Goal: Task Accomplishment & Management: Manage account settings

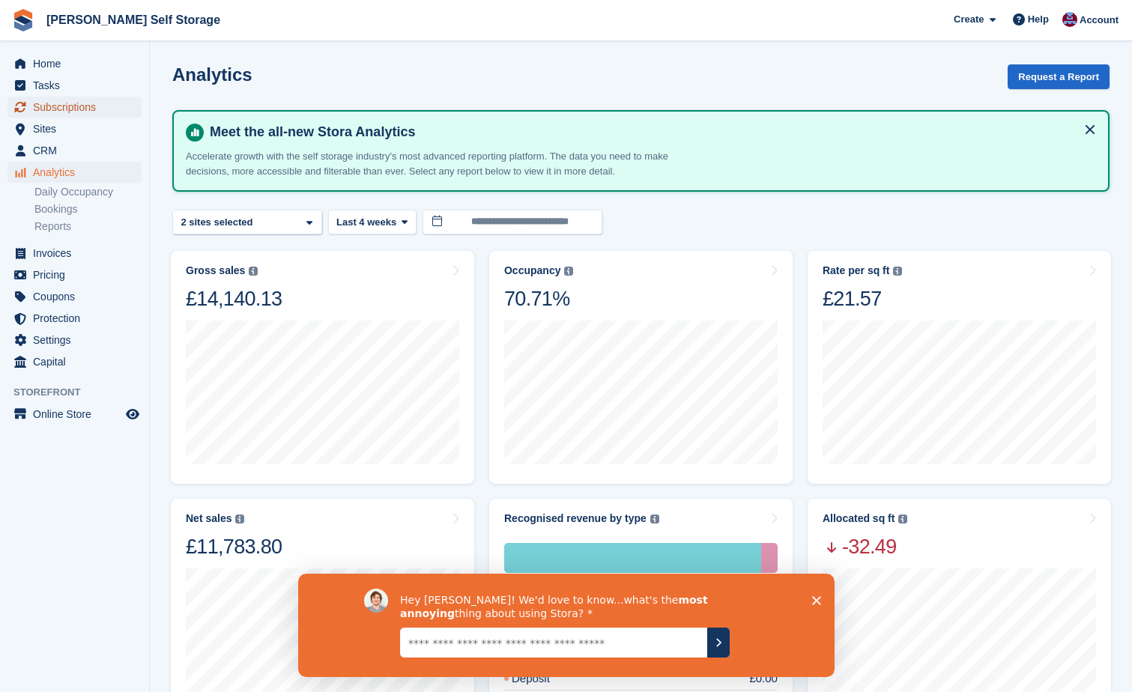
click at [38, 109] on span "Subscriptions" at bounding box center [78, 107] width 90 height 21
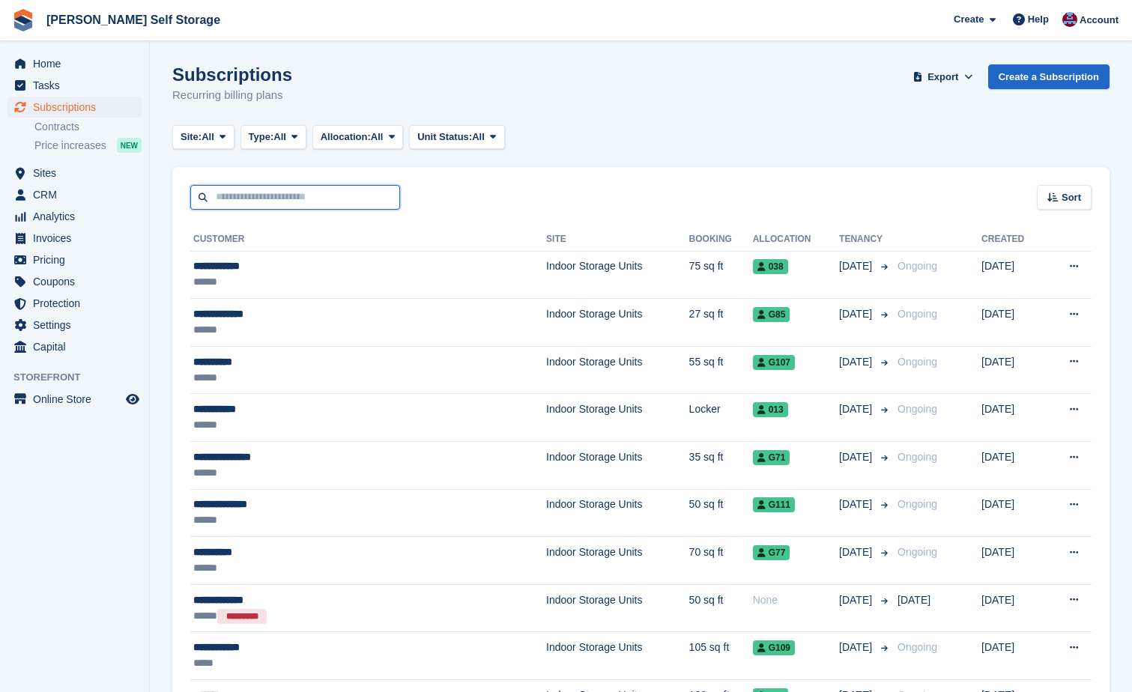
click at [204, 195] on input "text" at bounding box center [295, 197] width 210 height 25
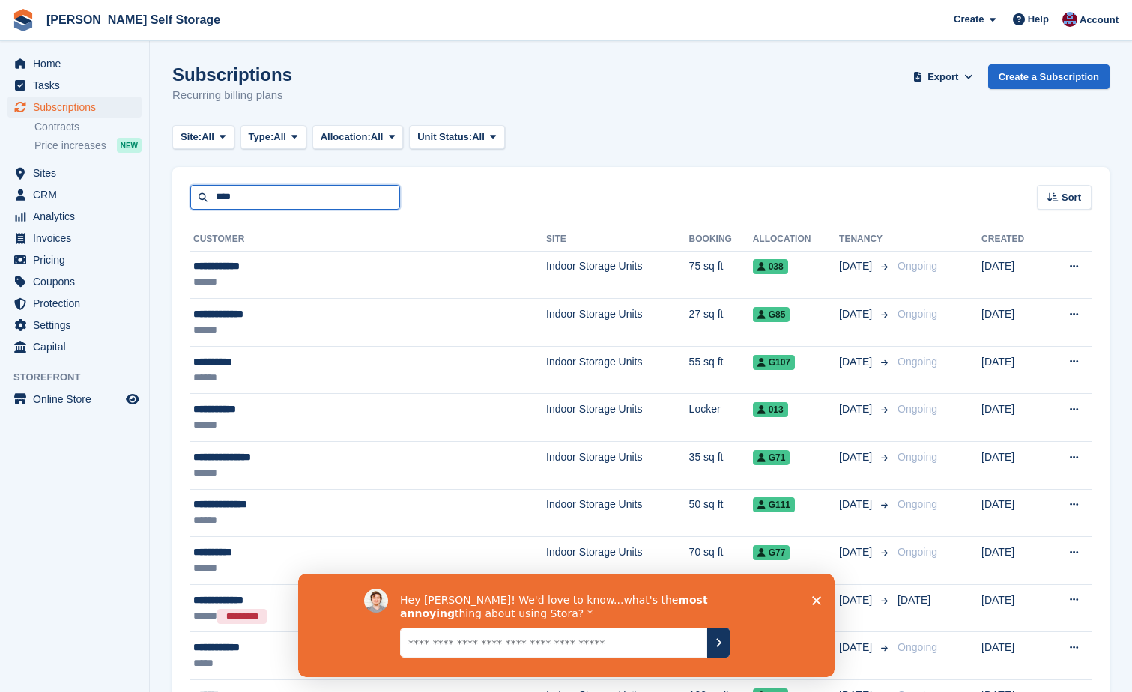
type input "****"
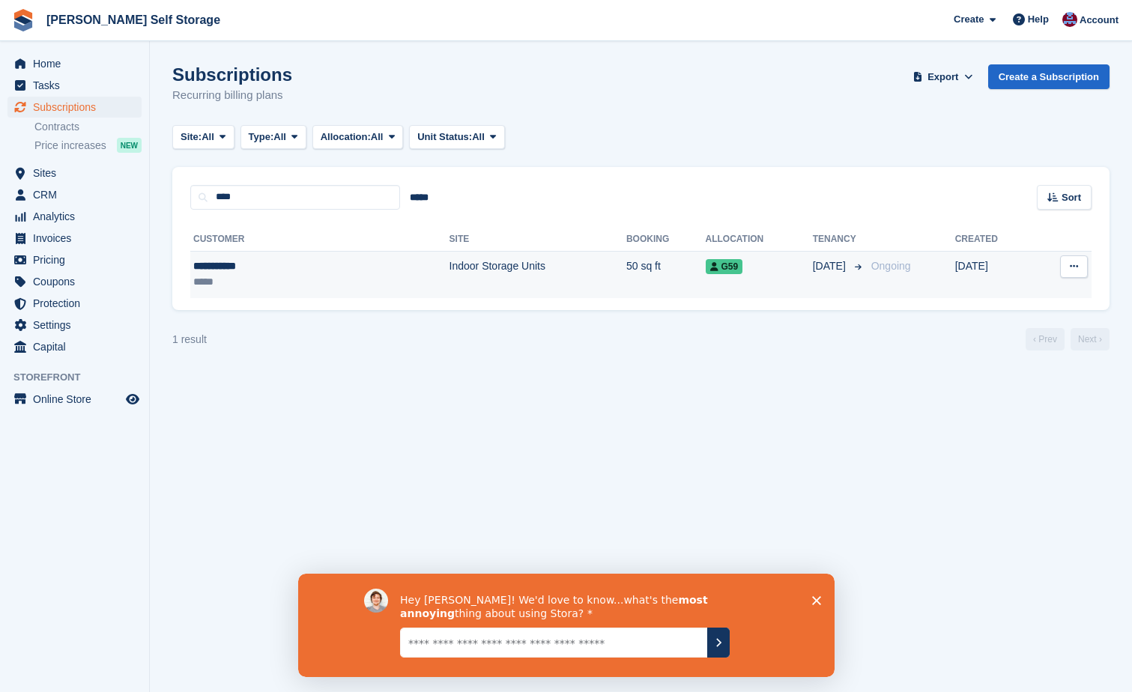
click at [450, 272] on td "Indoor Storage Units" at bounding box center [538, 274] width 177 height 47
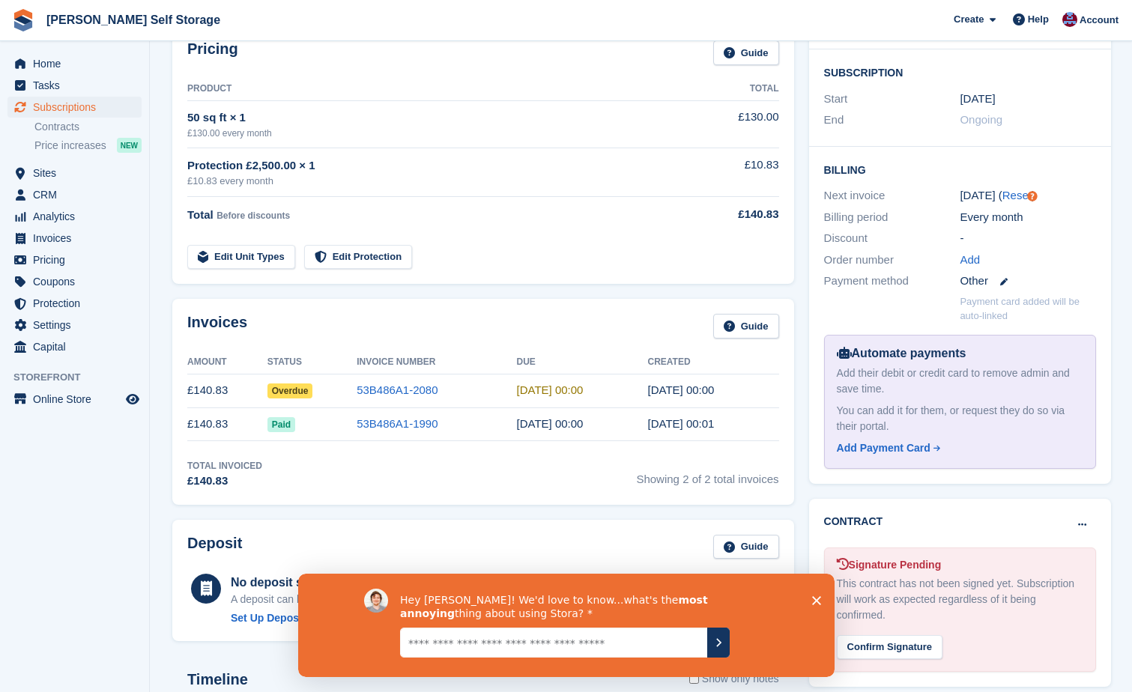
scroll to position [225, 0]
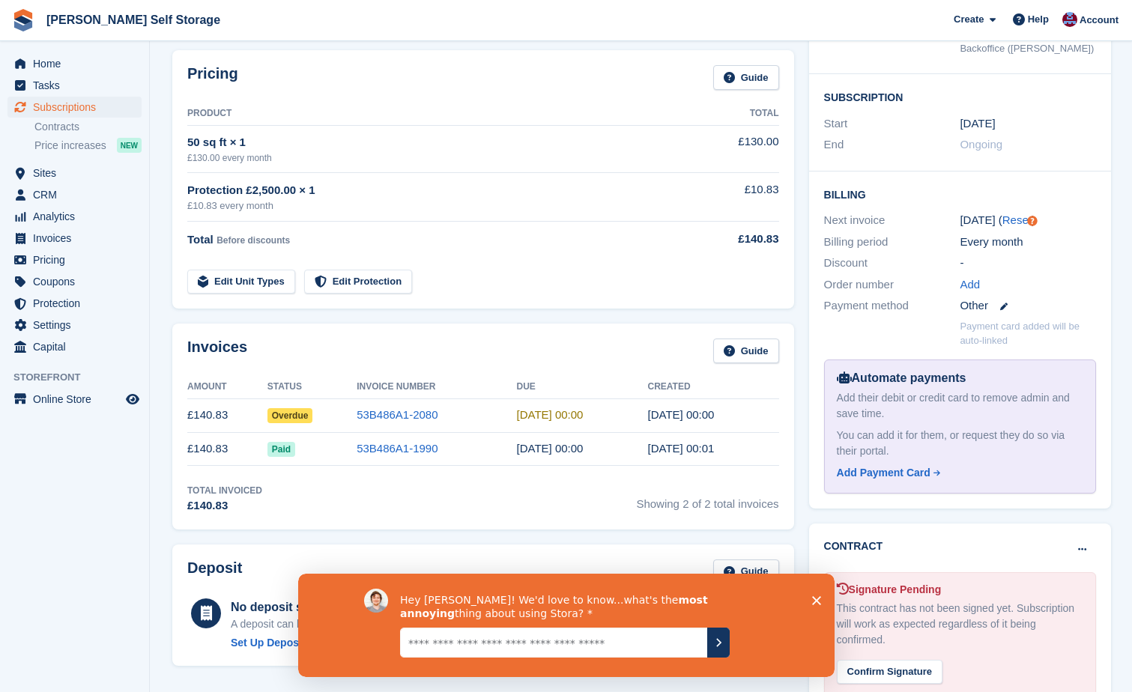
drag, startPoint x: 813, startPoint y: 599, endPoint x: 792, endPoint y: 574, distance: 33.0
click at [813, 598] on icon "Close survey" at bounding box center [816, 600] width 9 height 9
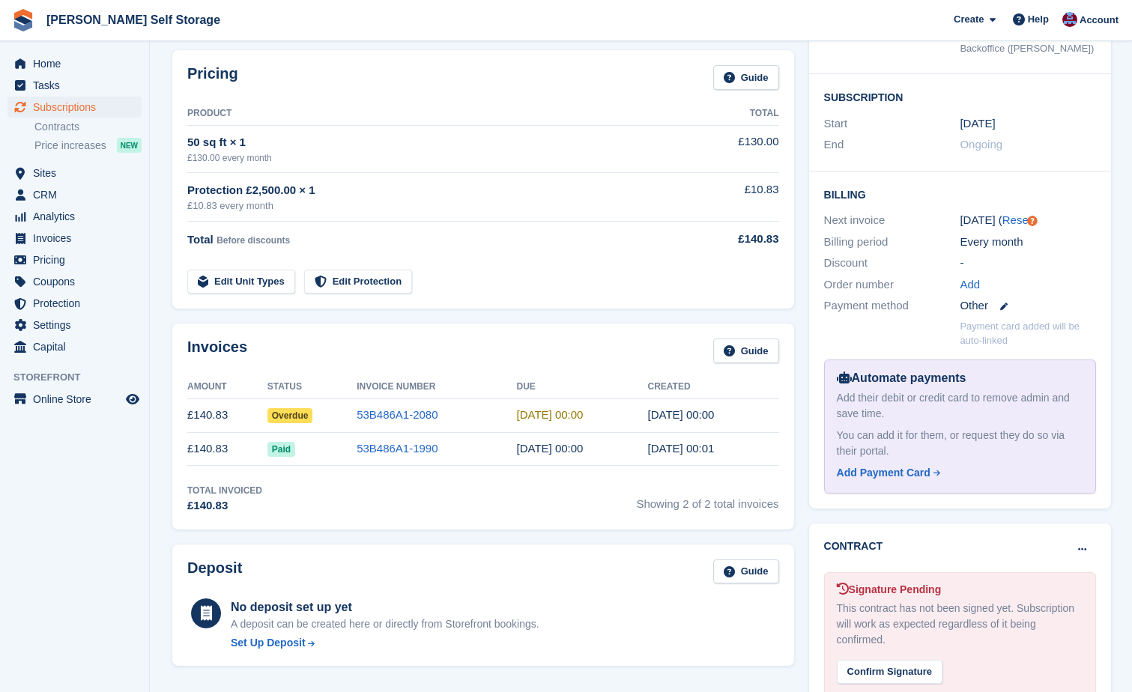
click at [293, 417] on span "Overdue" at bounding box center [291, 415] width 46 height 15
click at [415, 413] on link "53B486A1-2080" at bounding box center [397, 414] width 81 height 13
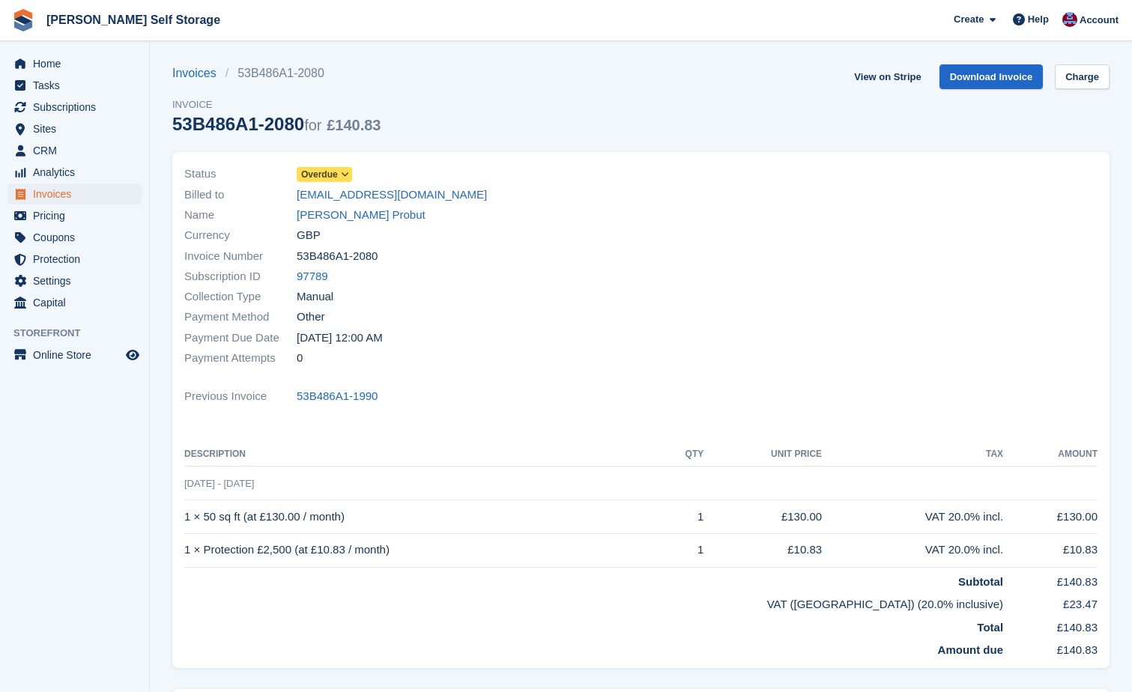
click at [344, 173] on icon at bounding box center [345, 174] width 8 height 9
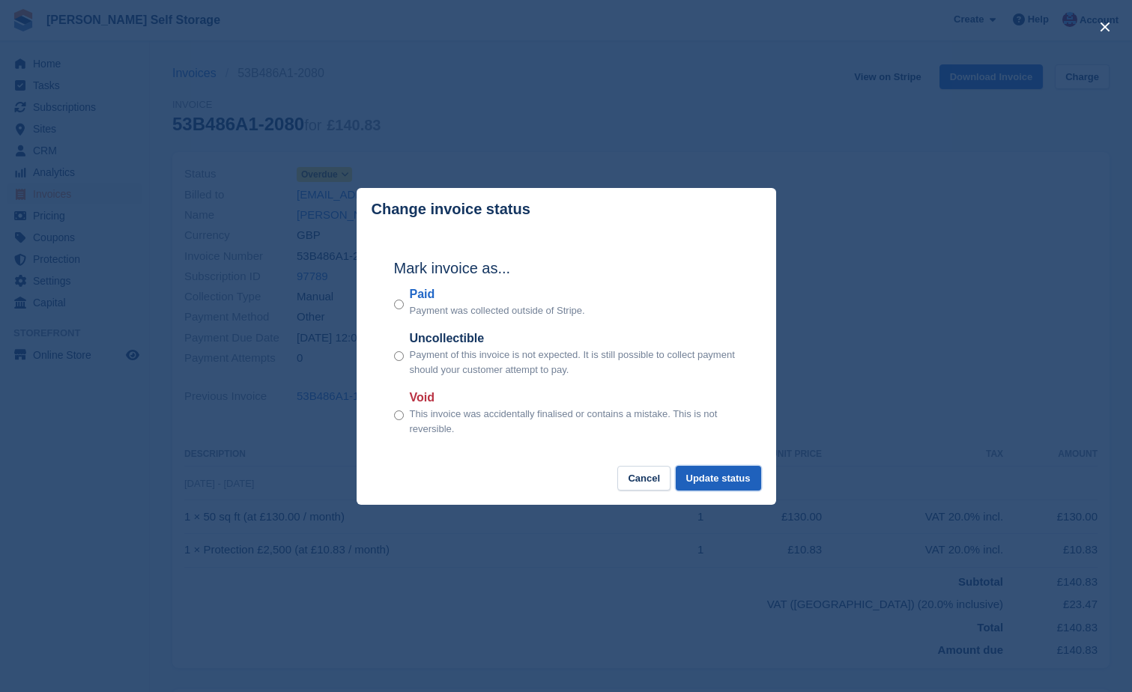
click at [716, 479] on button "Update status" at bounding box center [718, 478] width 85 height 25
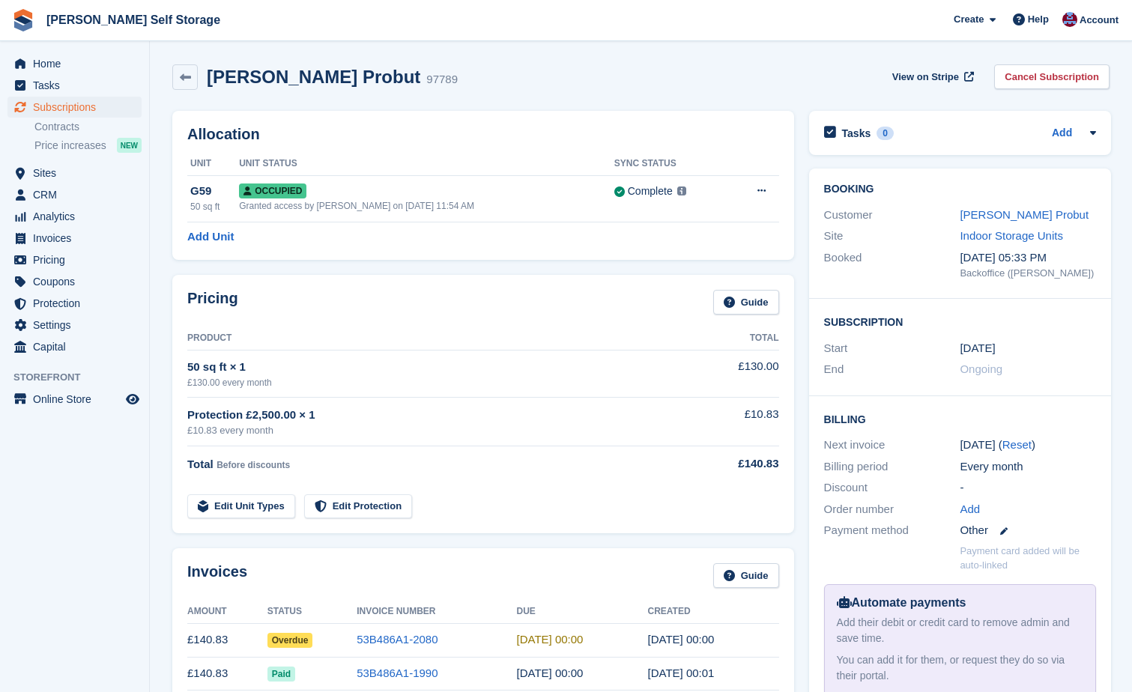
scroll to position [225, 0]
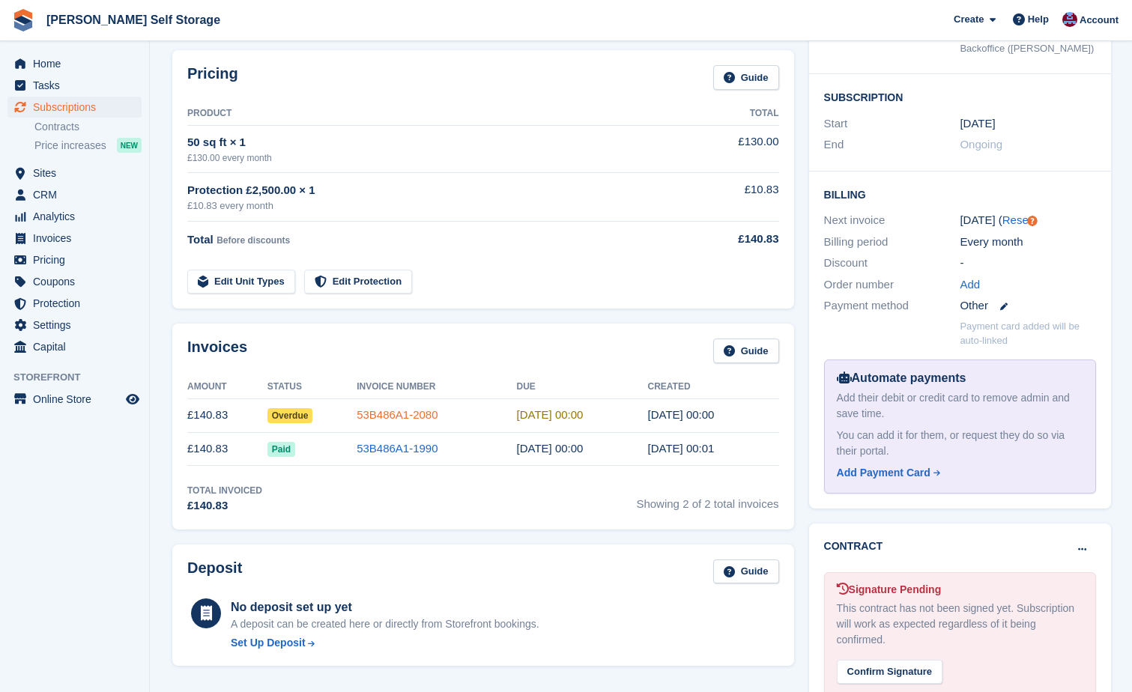
click at [385, 412] on link "53B486A1-2080" at bounding box center [397, 414] width 81 height 13
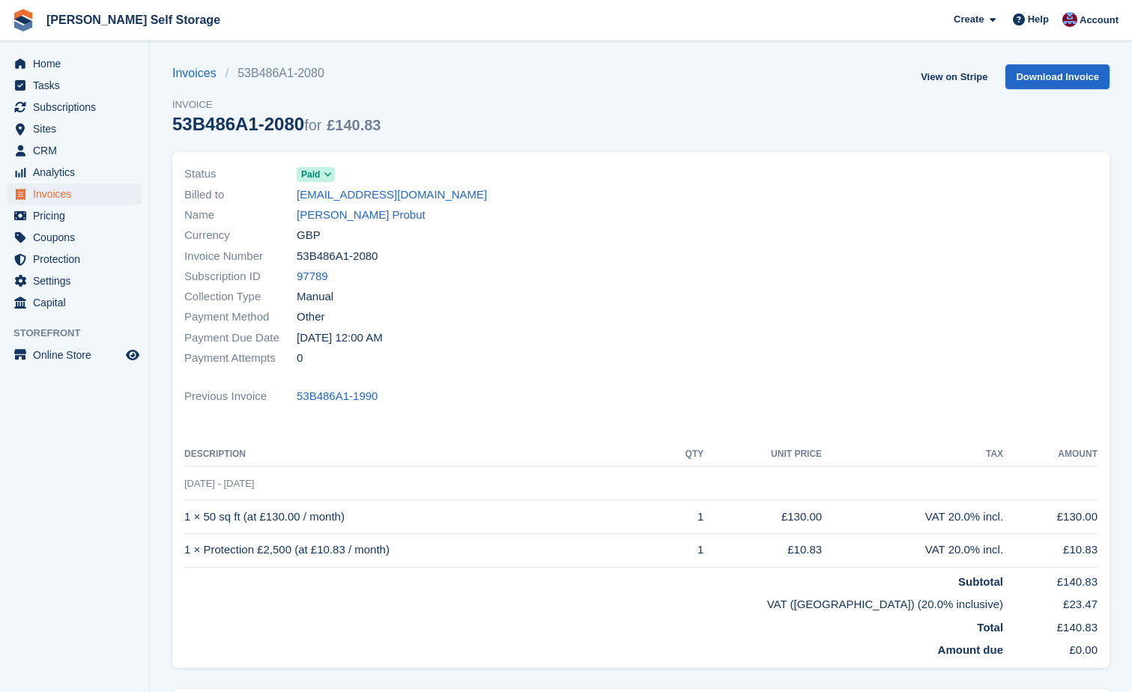
scroll to position [225, 0]
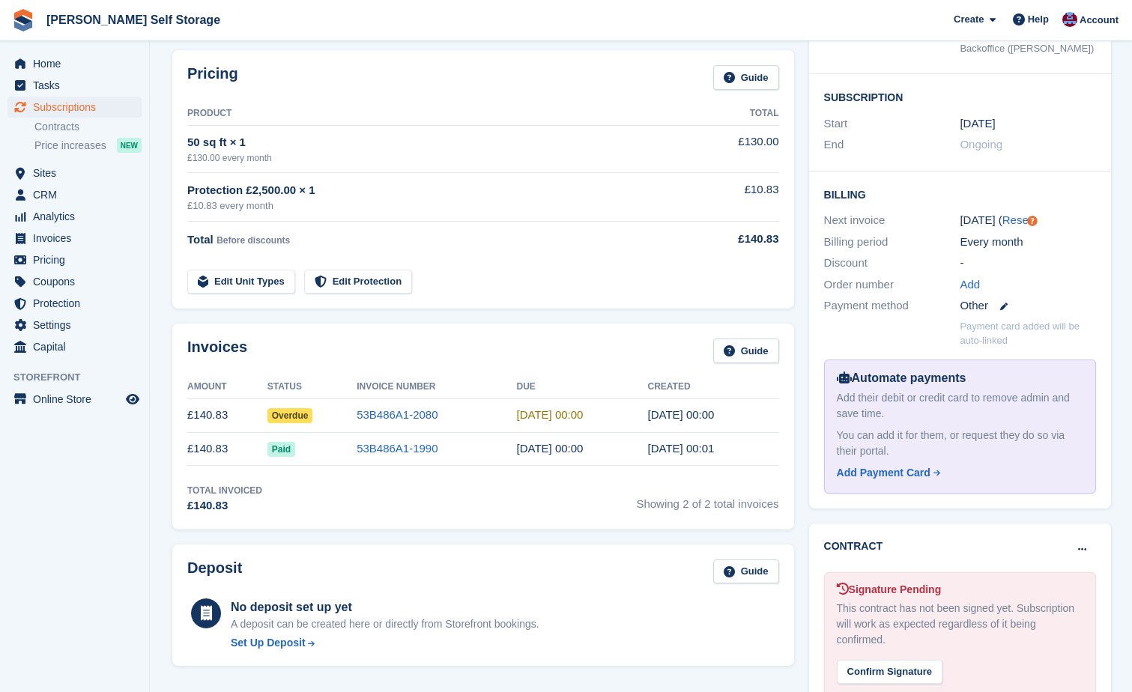
click at [301, 412] on span "Overdue" at bounding box center [291, 415] width 46 height 15
drag, startPoint x: 301, startPoint y: 412, endPoint x: 399, endPoint y: 416, distance: 97.5
click at [399, 416] on link "53B486A1-2080" at bounding box center [397, 414] width 81 height 13
